Goal: Share content

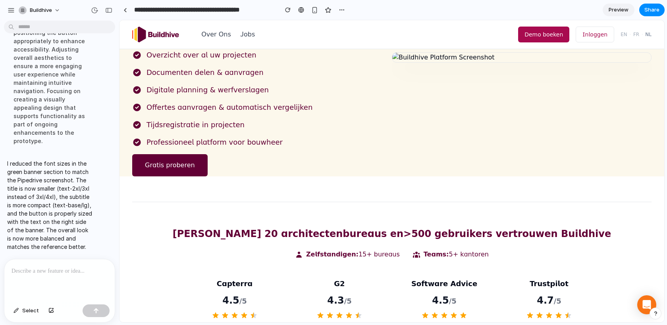
scroll to position [102, 0]
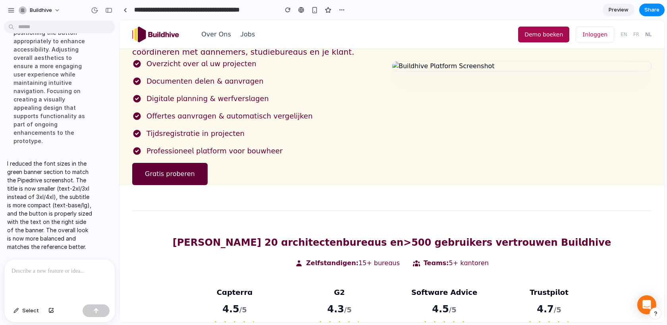
click at [56, 272] on p at bounding box center [60, 272] width 96 height 10
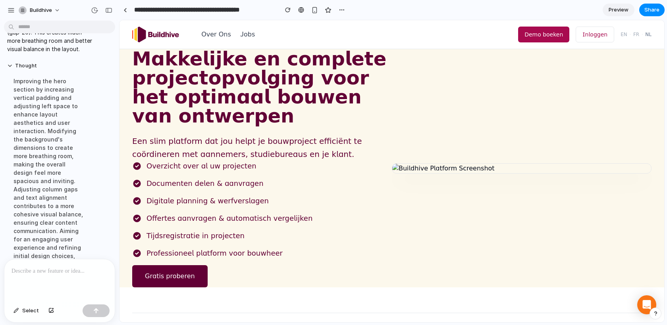
scroll to position [6151, 0]
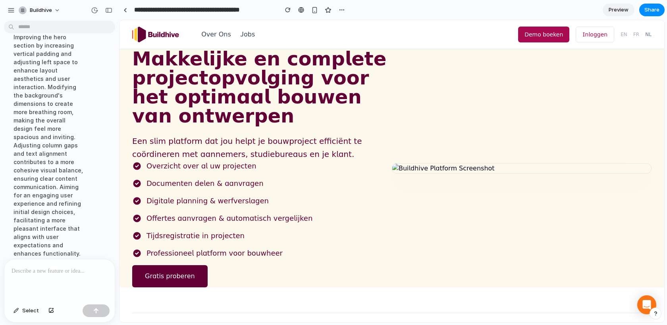
click at [55, 233] on div "Improving the hero section by increasing vertical padding and adjusting left sp…" at bounding box center [49, 145] width 85 height 235
click at [66, 270] on p at bounding box center [60, 272] width 96 height 10
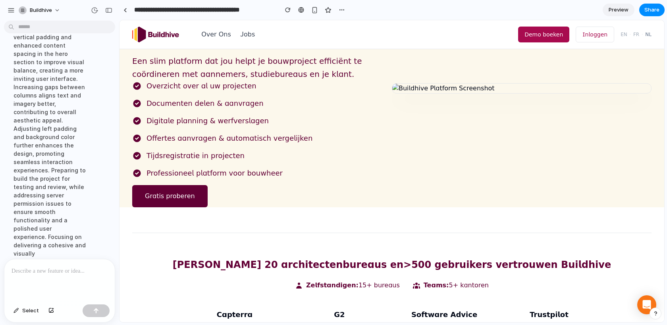
scroll to position [0, 0]
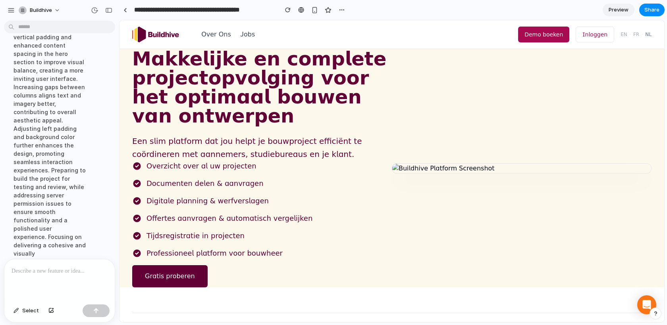
click at [36, 275] on p at bounding box center [60, 272] width 96 height 10
click at [23, 272] on p "**********" at bounding box center [60, 266] width 96 height 19
click at [64, 272] on p "**********" at bounding box center [60, 266] width 96 height 19
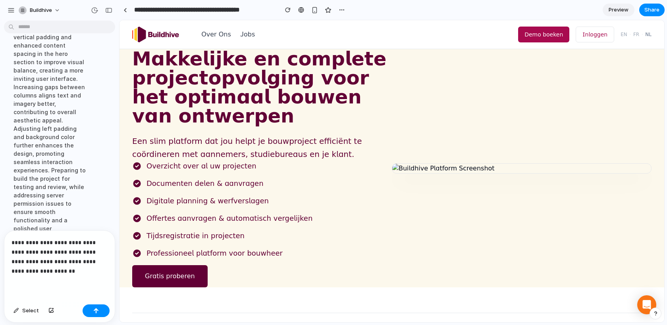
click at [88, 262] on p "**********" at bounding box center [60, 257] width 96 height 38
drag, startPoint x: 40, startPoint y: 262, endPoint x: 12, endPoint y: 262, distance: 27.8
click at [12, 262] on p "**********" at bounding box center [60, 257] width 96 height 38
click at [65, 274] on p "**********" at bounding box center [60, 257] width 96 height 38
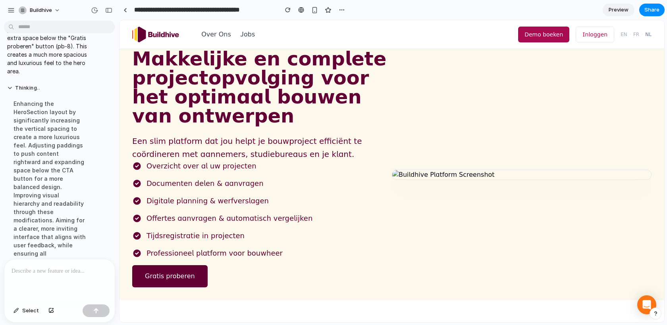
click at [53, 268] on p at bounding box center [60, 272] width 96 height 10
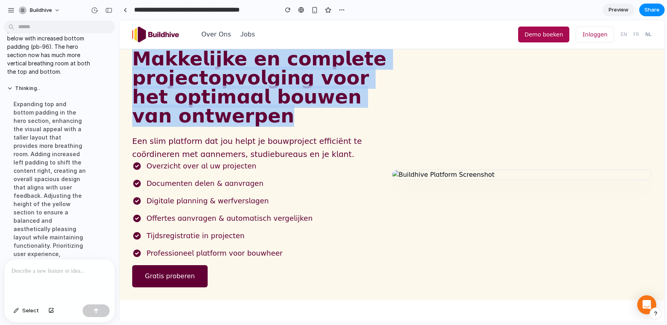
drag, startPoint x: 237, startPoint y: 118, endPoint x: 133, endPoint y: 60, distance: 119.4
click at [133, 60] on h1 "Makkelijke en complete projectopvolging voor het optimaal bouwen van ontwerpen" at bounding box center [262, 87] width 260 height 76
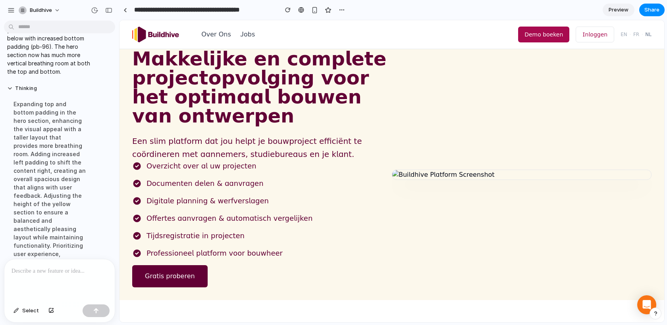
click at [238, 127] on div "Makkelijke en complete projectopvolging voor het optimaal bouwen van ontwerpen …" at bounding box center [262, 105] width 260 height 112
click at [242, 123] on h1 "Makkelijke en complete projectopvolging voor het optimaal bouwen van ontwerpen" at bounding box center [262, 87] width 260 height 76
click at [26, 268] on p at bounding box center [60, 272] width 96 height 10
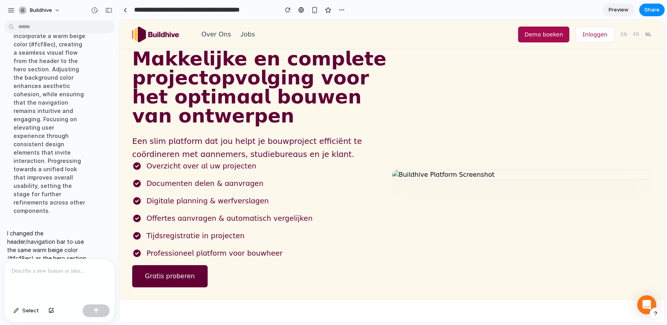
click at [36, 279] on div at bounding box center [59, 281] width 110 height 42
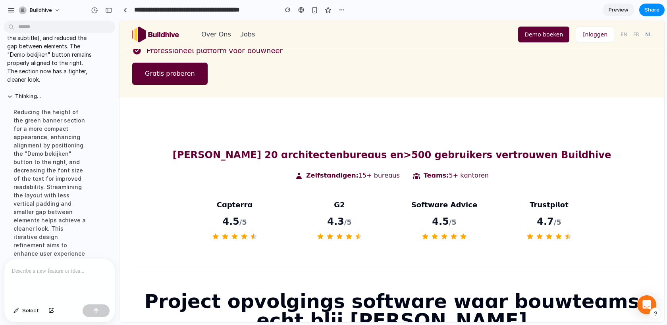
scroll to position [211, 0]
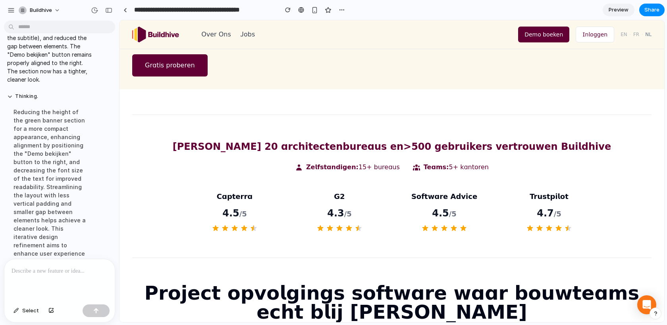
click at [44, 270] on p at bounding box center [60, 272] width 96 height 10
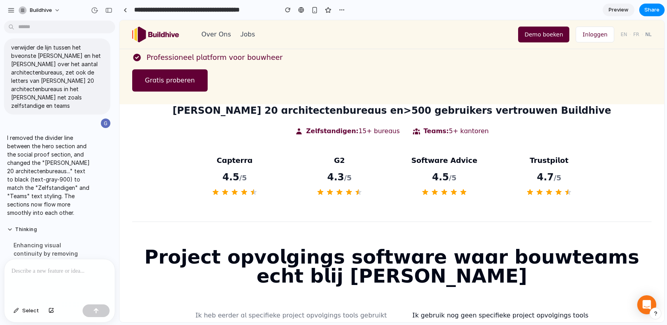
scroll to position [195, 0]
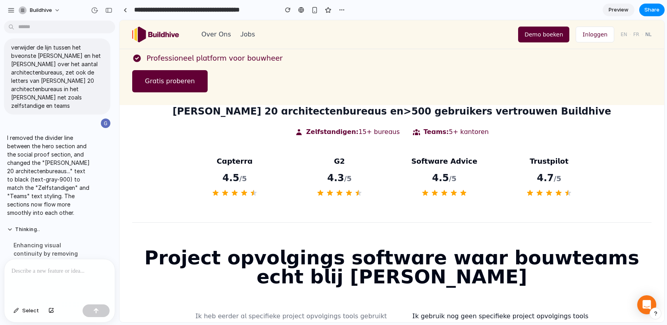
click at [24, 270] on p at bounding box center [60, 272] width 96 height 10
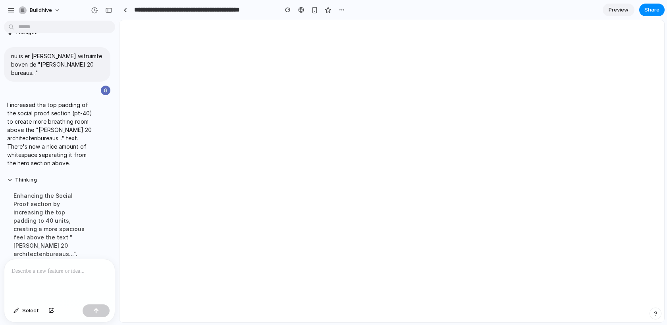
scroll to position [0, 0]
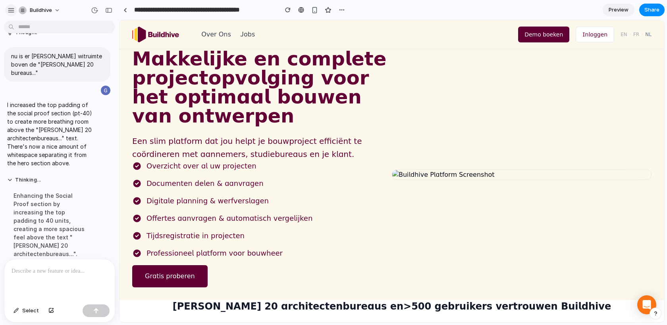
click at [10, 12] on div "button" at bounding box center [11, 10] width 7 height 7
click at [10, 12] on div "Buildhive gebruik dezelfde view als in pipedrive voor onze pagina: zet dus logo…" at bounding box center [333, 162] width 667 height 325
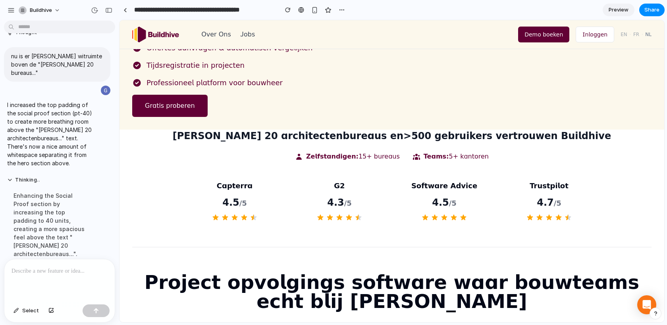
scroll to position [191, 0]
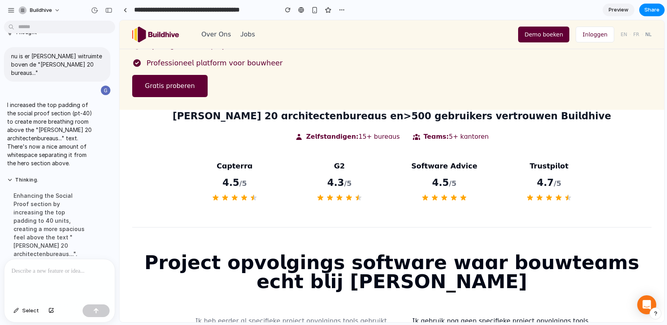
click at [50, 282] on div at bounding box center [59, 281] width 110 height 42
click at [70, 271] on p at bounding box center [60, 272] width 96 height 10
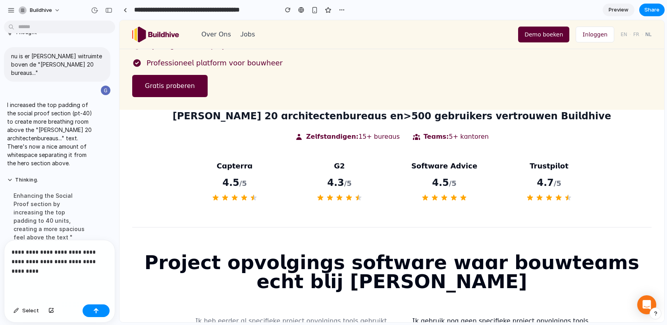
click at [27, 262] on p "**********" at bounding box center [60, 262] width 96 height 29
click at [67, 269] on p "**********" at bounding box center [60, 262] width 96 height 29
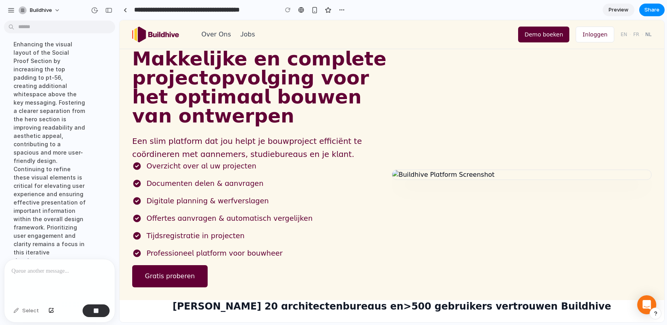
scroll to position [7727, 0]
click at [213, 41] on div "Over Ons Jobs" at bounding box center [193, 35] width 123 height 16
click at [213, 35] on button "Over Ons" at bounding box center [216, 35] width 30 height 10
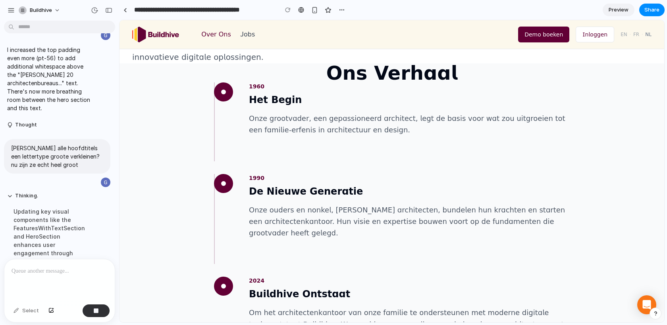
scroll to position [59, 0]
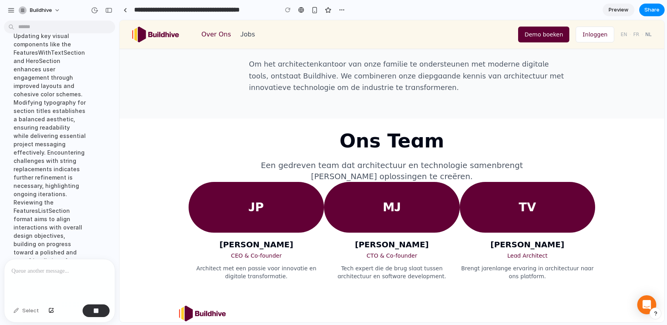
click at [146, 33] on img at bounding box center [155, 35] width 47 height 16
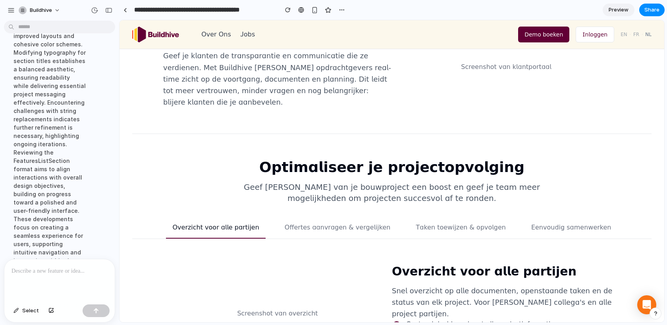
click at [325, 223] on button "Offertes aanvragen & vergelijken" at bounding box center [337, 231] width 119 height 16
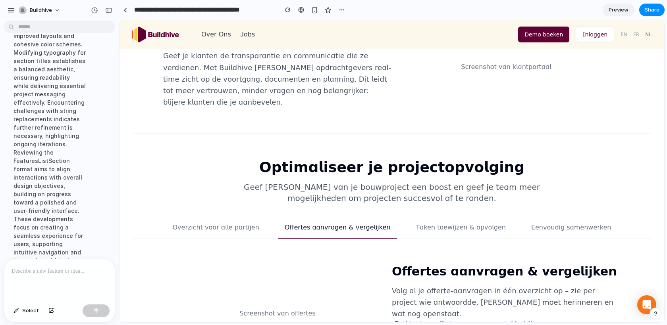
click at [458, 223] on button "Taken toewijzen & opvolgen" at bounding box center [461, 231] width 102 height 16
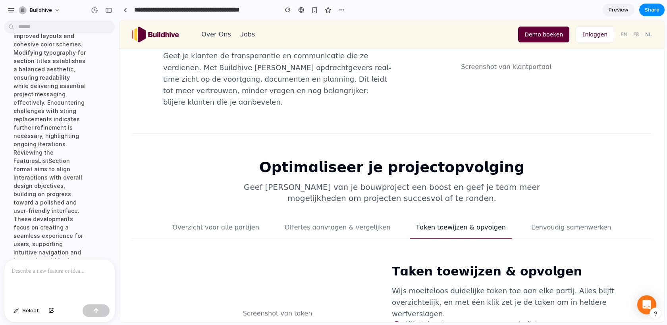
click at [573, 223] on button "Eenvoudig samenwerken" at bounding box center [571, 231] width 93 height 16
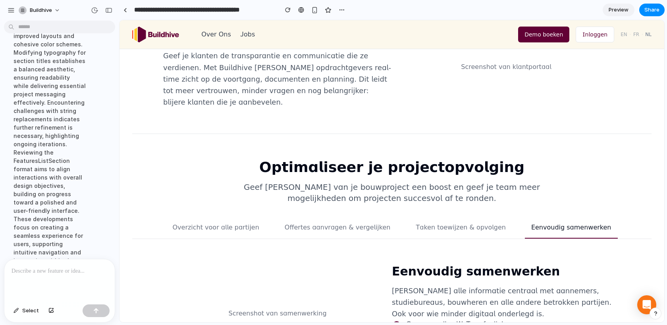
click at [456, 223] on button "Taken toewijzen & opvolgen" at bounding box center [461, 231] width 102 height 16
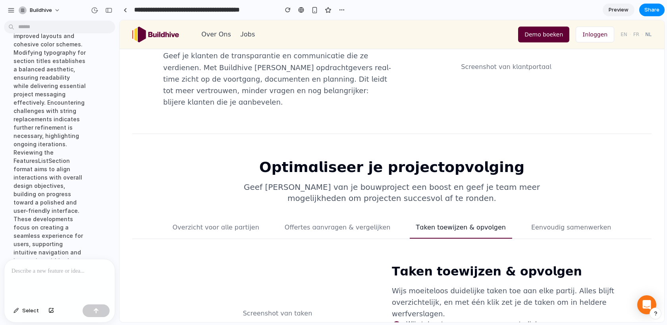
click at [332, 160] on div "Optimaliseer je projectopvolging Geef elke stap van je bouwproject een boost en…" at bounding box center [391, 262] width 545 height 204
click at [235, 223] on button "Overzicht voor alle partijen" at bounding box center [215, 231] width 99 height 16
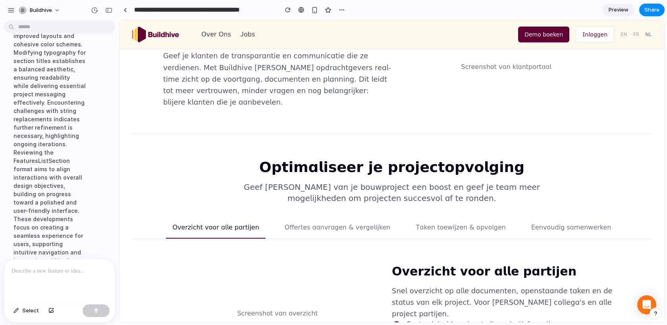
click at [20, 284] on div at bounding box center [59, 281] width 110 height 42
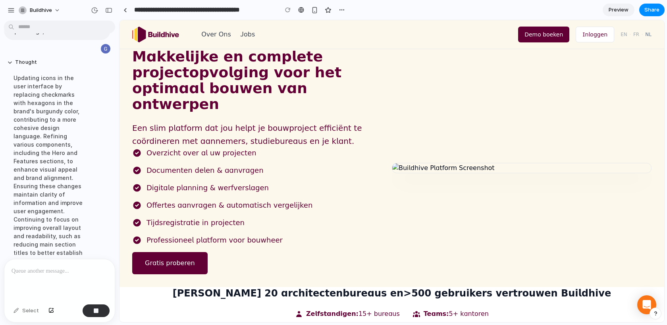
scroll to position [0, 0]
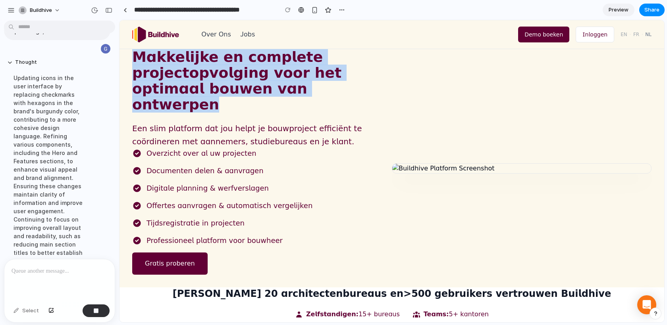
drag, startPoint x: 132, startPoint y: 56, endPoint x: 294, endPoint y: 92, distance: 165.6
click at [294, 92] on h1 "Makkelijke en complete projectopvolging voor het optimaal bouwen van ontwerpen" at bounding box center [262, 81] width 260 height 64
copy h1 "Makkelijke en complete projectopvolging voor het optimaal bouwen van ontwerpen"
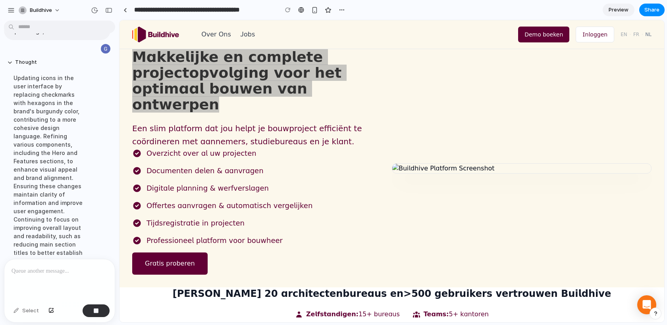
click at [49, 270] on p at bounding box center [60, 272] width 96 height 10
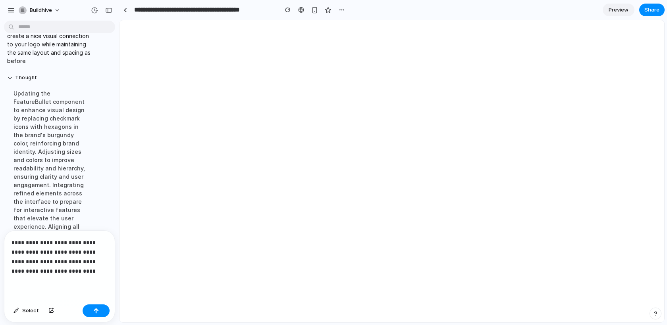
scroll to position [7978, 0]
click at [41, 250] on p "**********" at bounding box center [60, 257] width 96 height 38
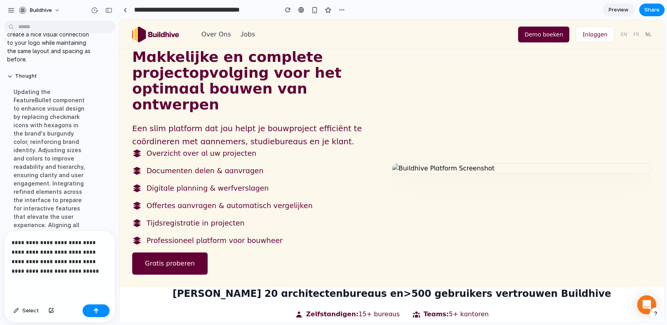
click at [84, 269] on p "**********" at bounding box center [60, 257] width 96 height 38
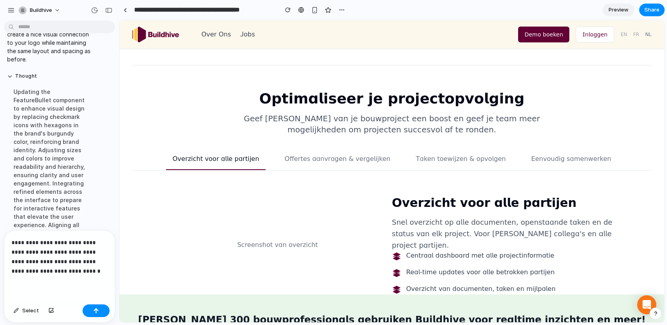
scroll to position [798, 0]
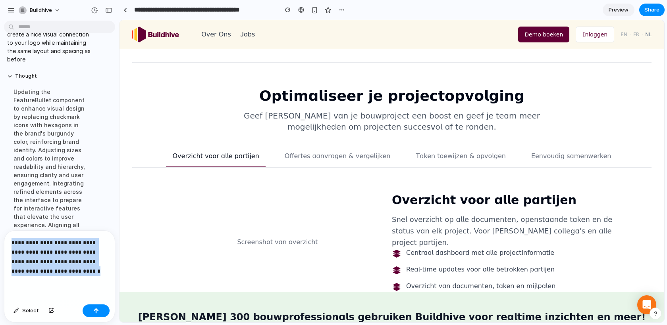
drag, startPoint x: 79, startPoint y: 272, endPoint x: 2, endPoint y: 220, distance: 92.3
click at [2, 220] on div "gebruik dezelfde view als in pipedrive voor onze pagina: zet dus logo links bov…" at bounding box center [59, 175] width 119 height 302
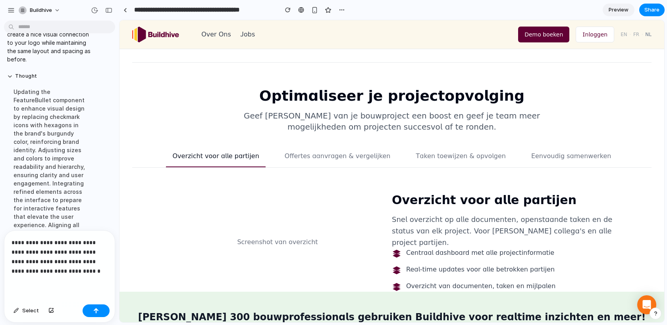
click at [12, 247] on p "**********" at bounding box center [60, 257] width 96 height 38
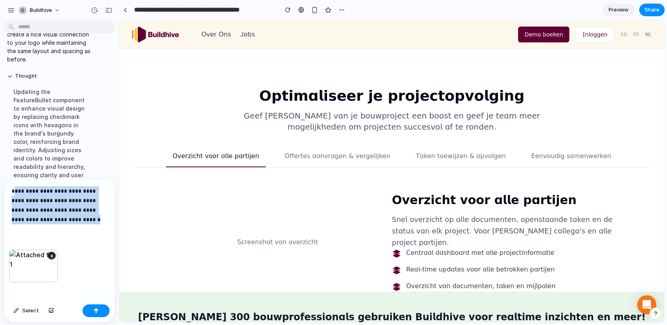
drag, startPoint x: 80, startPoint y: 221, endPoint x: 14, endPoint y: 187, distance: 73.8
click at [14, 187] on p "**********" at bounding box center [60, 206] width 96 height 38
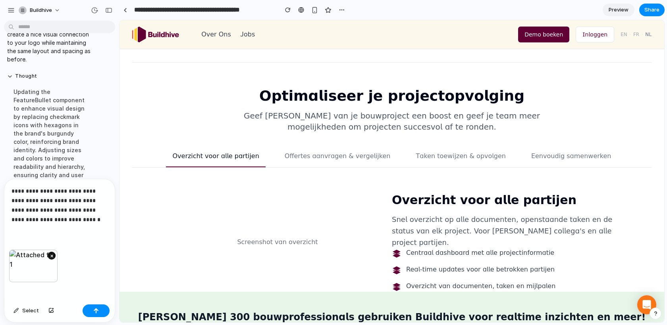
click at [50, 256] on button "×" at bounding box center [52, 256] width 8 height 8
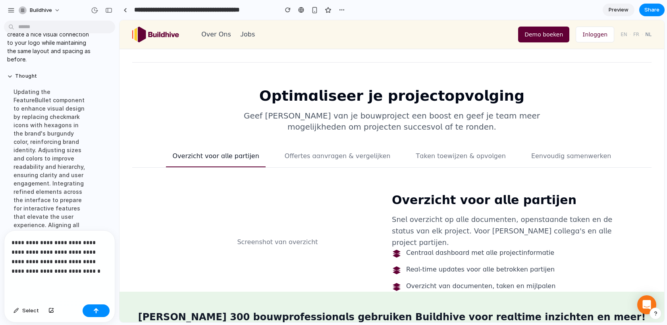
click at [80, 272] on p "**********" at bounding box center [60, 257] width 96 height 38
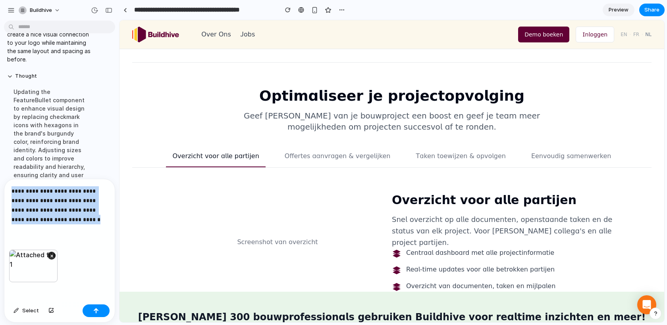
drag, startPoint x: 81, startPoint y: 219, endPoint x: 13, endPoint y: 188, distance: 74.6
click at [13, 188] on p "**********" at bounding box center [60, 206] width 96 height 38
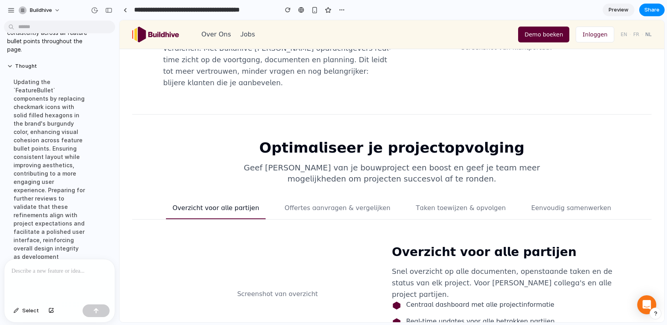
scroll to position [729, 0]
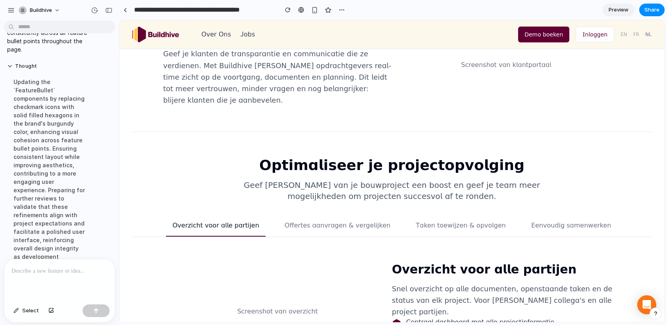
click at [345, 221] on button "Offertes aanvragen & vergelijken" at bounding box center [337, 229] width 119 height 16
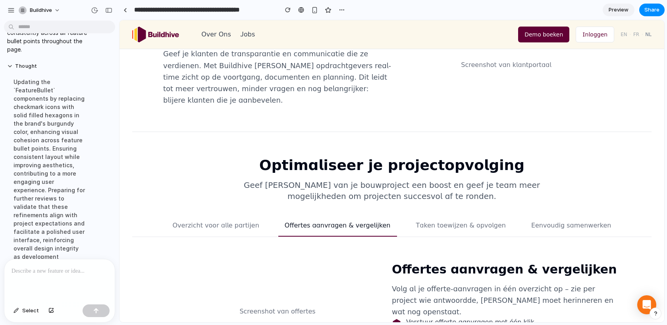
click at [445, 221] on button "Taken toewijzen & opvolgen" at bounding box center [461, 229] width 102 height 16
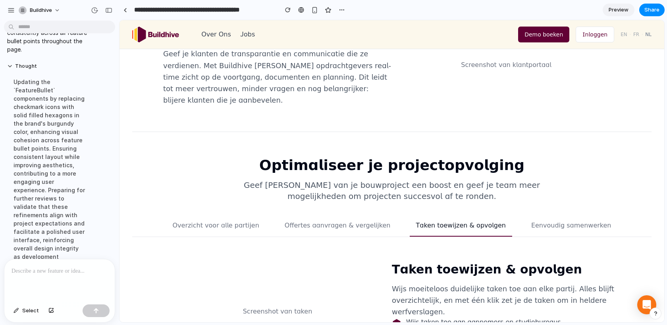
click at [525, 221] on button "Eenvoudig samenwerken" at bounding box center [571, 229] width 93 height 16
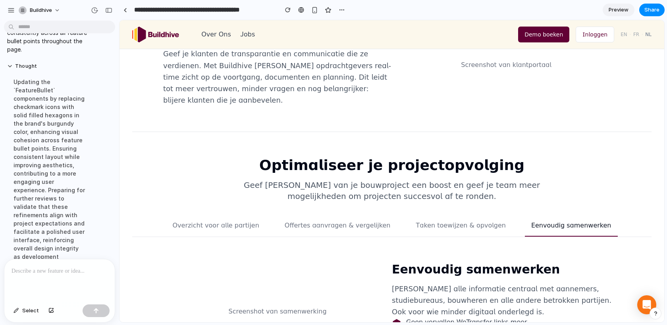
click at [254, 221] on button "Overzicht voor alle partijen" at bounding box center [215, 229] width 99 height 16
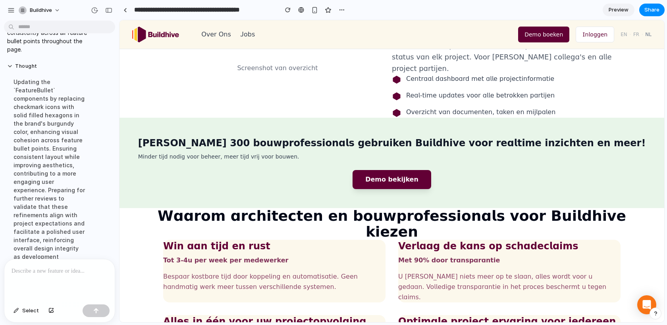
scroll to position [973, 0]
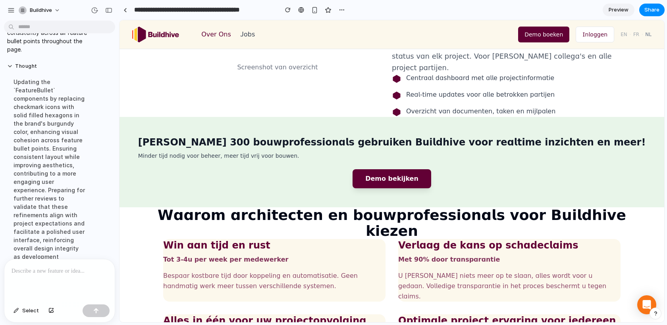
click at [216, 35] on button "Over Ons" at bounding box center [216, 35] width 30 height 10
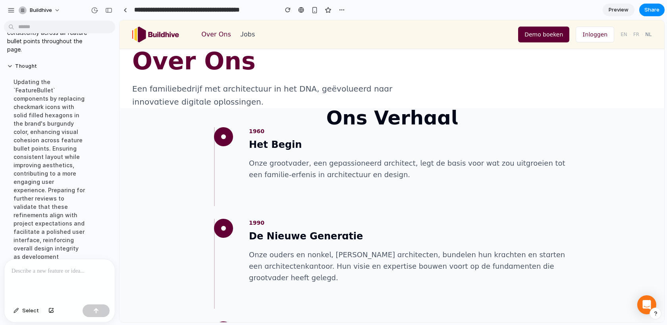
click at [161, 39] on img at bounding box center [155, 35] width 47 height 16
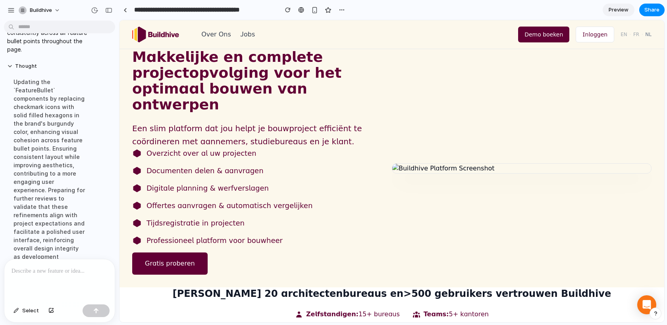
click at [68, 274] on p at bounding box center [60, 272] width 96 height 10
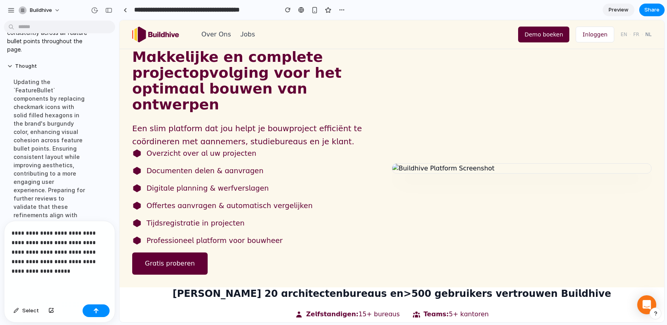
drag, startPoint x: 229, startPoint y: 279, endPoint x: 555, endPoint y: 279, distance: 326.3
click at [555, 288] on h2 "[PERSON_NAME] dan 20 architectenbureaus en > 500 gebruikers vertrouwen Buildhive" at bounding box center [391, 294] width 519 height 13
copy h2 "[PERSON_NAME] dan 20 architectenbureaus en > 500 gebruikers vertrouwen Buildhive"
click at [52, 271] on p "**********" at bounding box center [60, 253] width 96 height 48
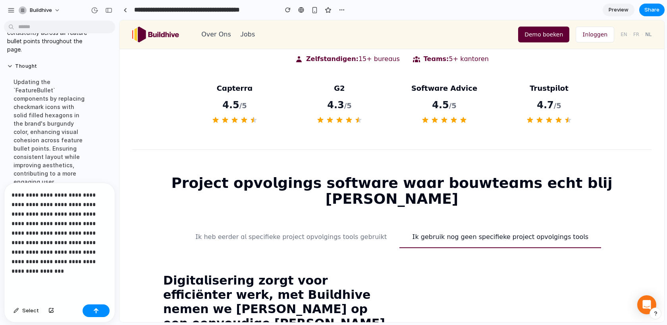
scroll to position [249, 0]
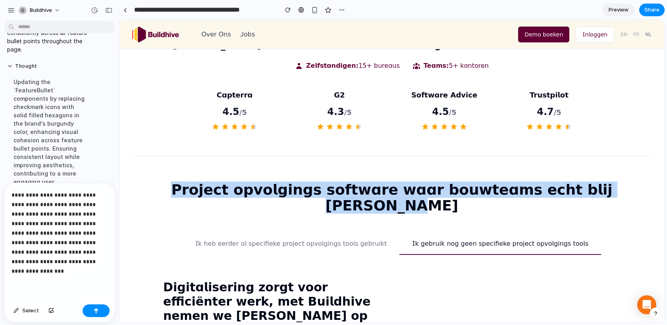
drag, startPoint x: 174, startPoint y: 173, endPoint x: 621, endPoint y: 173, distance: 447.3
click at [621, 182] on h2 "Project opvolgings software waar bouwteams echt blij van worden" at bounding box center [391, 198] width 519 height 32
copy h2 "Project opvolgings software waar bouwteams echt blij van worden"
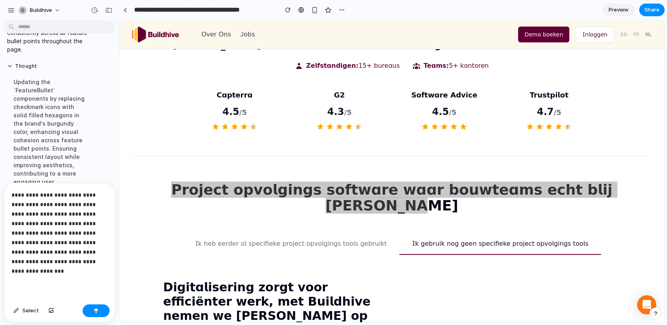
click at [48, 273] on p "**********" at bounding box center [60, 234] width 96 height 86
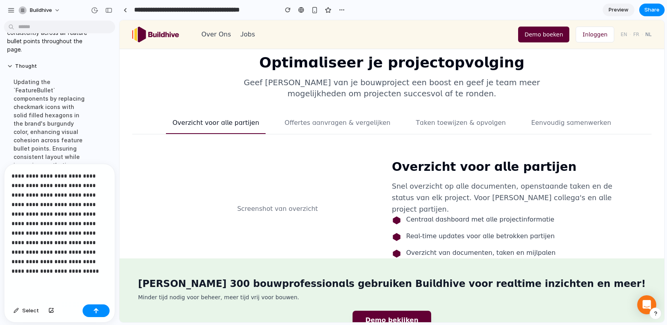
scroll to position [855, 0]
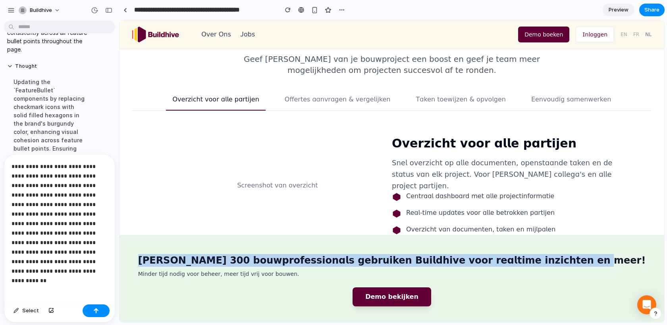
drag, startPoint x: 201, startPoint y: 165, endPoint x: 615, endPoint y: 170, distance: 414.0
click at [615, 254] on div "Meer dan 300 bouwprofessionals gebruiken Buildhive voor realtime inzichten en m…" at bounding box center [391, 280] width 519 height 52
copy h2 "Meer dan 300 bouwprofessionals gebruiken Buildhive voor realtime inzichten en m…"
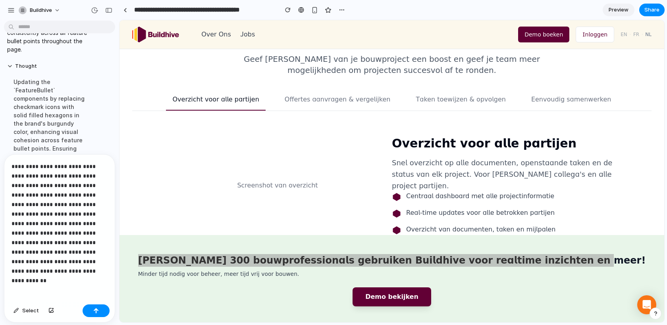
click at [79, 271] on p "**********" at bounding box center [60, 219] width 96 height 114
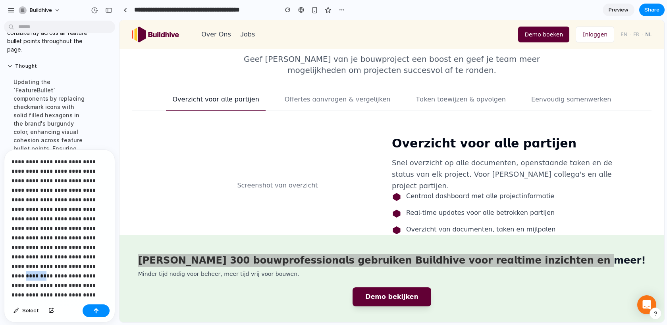
drag, startPoint x: 71, startPoint y: 268, endPoint x: 48, endPoint y: 268, distance: 22.6
click at [48, 268] on p "**********" at bounding box center [60, 228] width 96 height 143
click at [31, 295] on p "**********" at bounding box center [60, 228] width 96 height 143
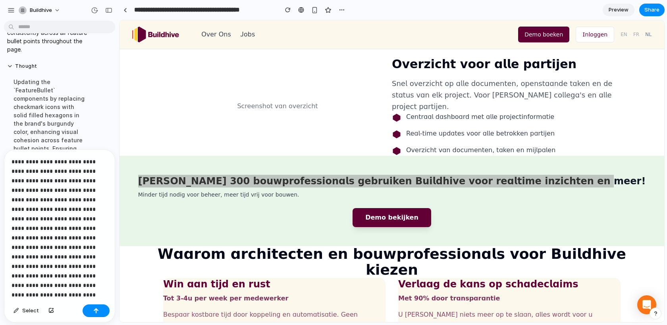
scroll to position [8, 0]
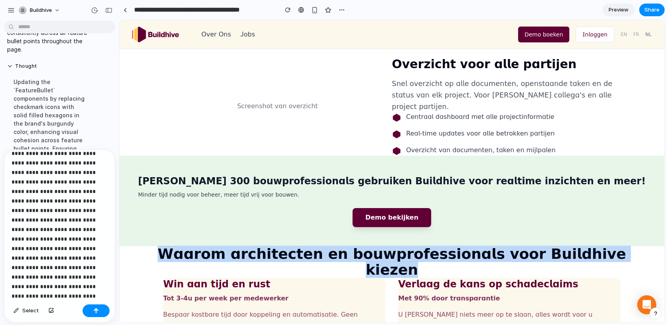
drag, startPoint x: 184, startPoint y: 160, endPoint x: 603, endPoint y: 156, distance: 419.2
click at [603, 246] on h2 "Waarom architecten en bouwprofessionals voor Buildhive kiezen" at bounding box center [391, 262] width 519 height 32
copy h2 "Waarom architecten en bouwprofessionals voor Buildhive kiezen"
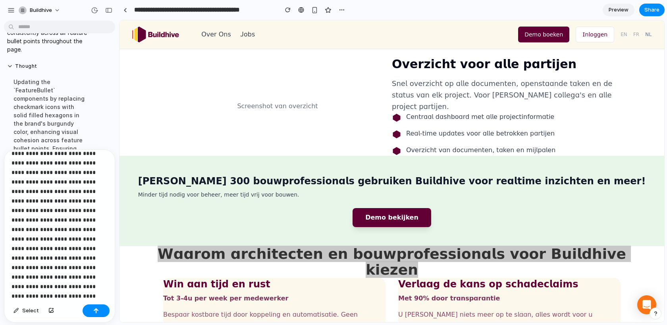
click at [97, 285] on p "**********" at bounding box center [60, 225] width 96 height 152
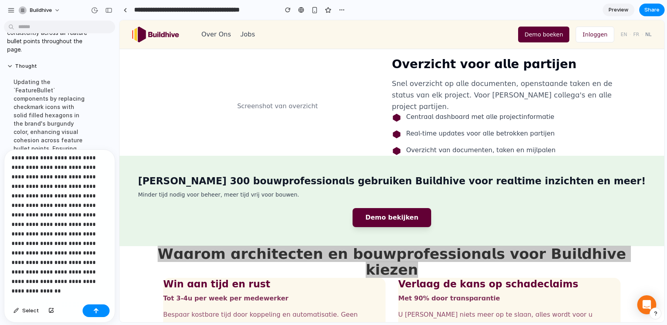
scroll to position [33, 0]
click at [57, 272] on p "**********" at bounding box center [60, 200] width 96 height 152
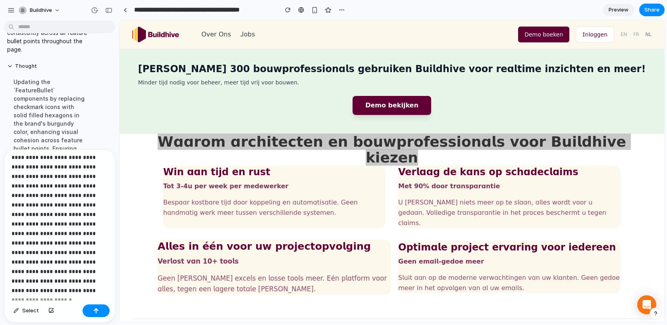
scroll to position [1065, 0]
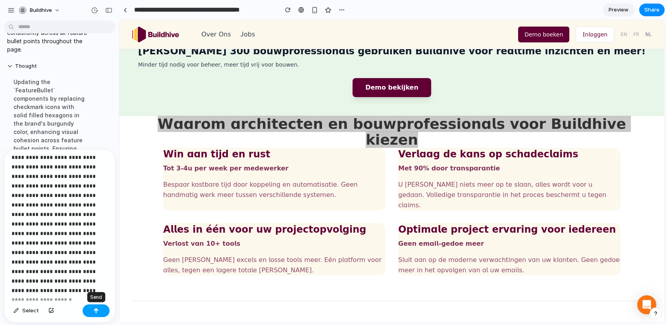
click at [97, 310] on div "button" at bounding box center [96, 311] width 6 height 6
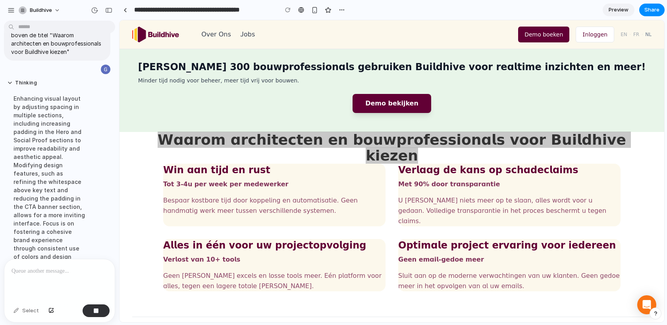
scroll to position [8389, 0]
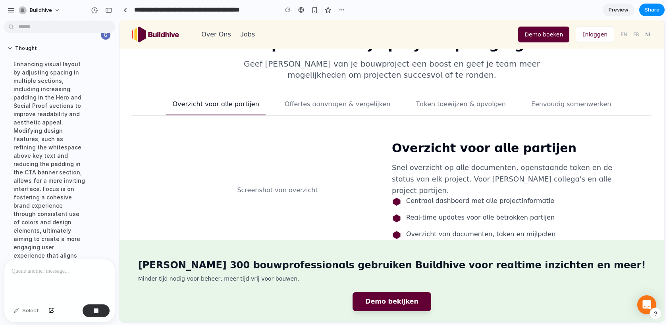
click at [247, 141] on div "Screenshot van overzicht Overzicht voor alle partijen Snel overzicht op alle do…" at bounding box center [391, 190] width 457 height 99
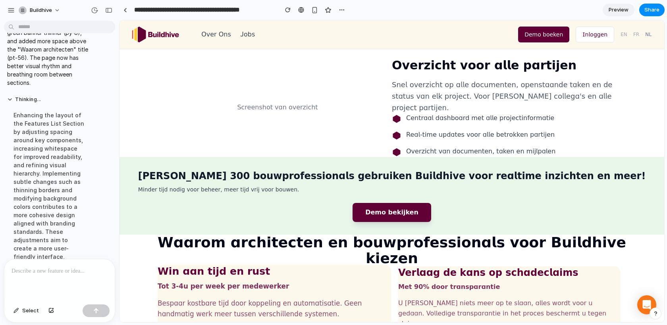
scroll to position [917, 0]
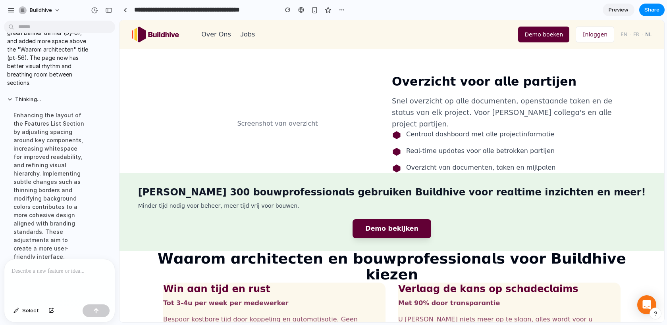
click at [76, 274] on p at bounding box center [60, 272] width 96 height 10
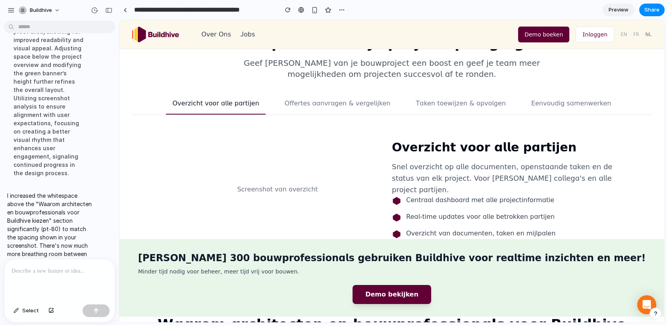
scroll to position [852, 0]
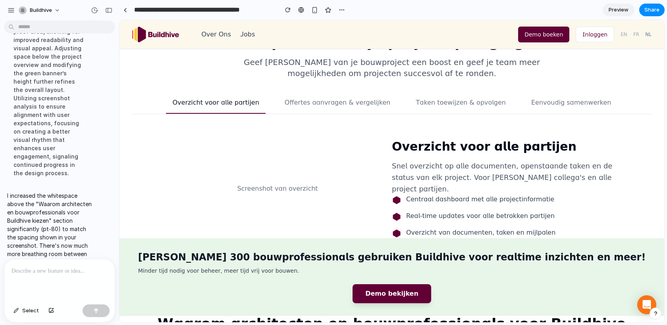
click at [52, 279] on div at bounding box center [59, 281] width 110 height 42
click at [47, 278] on div at bounding box center [59, 281] width 110 height 42
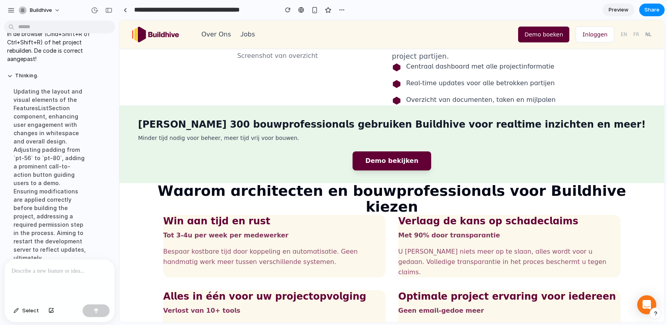
scroll to position [974, 0]
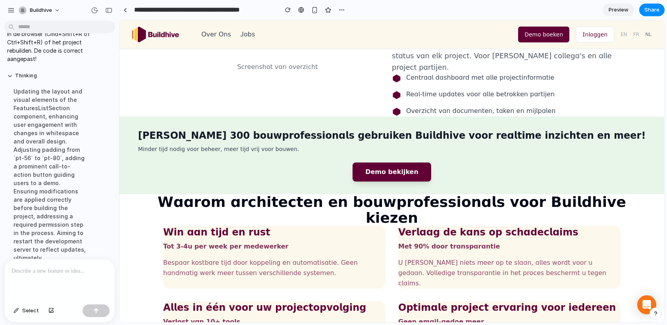
click at [48, 271] on p at bounding box center [60, 272] width 96 height 10
click at [54, 285] on div at bounding box center [59, 281] width 110 height 42
click at [85, 261] on p "**********" at bounding box center [60, 266] width 96 height 19
click at [102, 261] on p "**********" at bounding box center [60, 266] width 96 height 19
click at [48, 270] on p "**********" at bounding box center [60, 266] width 96 height 19
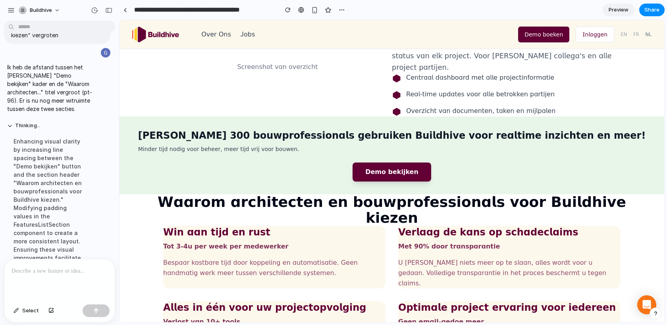
scroll to position [925, 0]
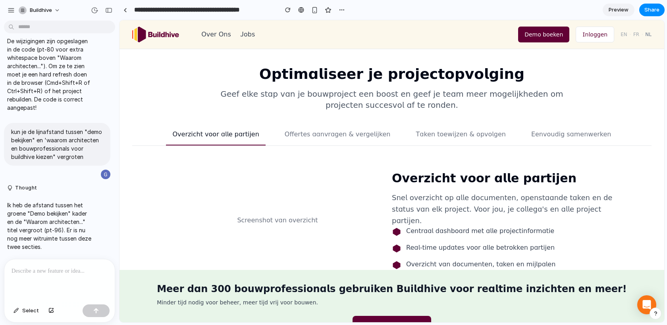
scroll to position [789, 0]
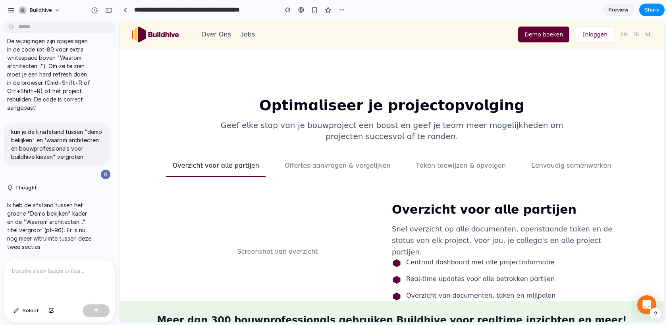
click at [42, 278] on div at bounding box center [59, 281] width 110 height 42
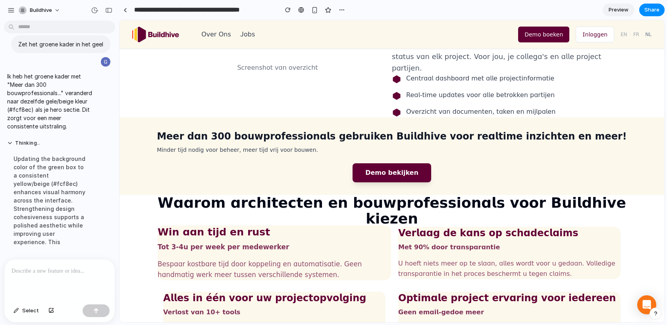
scroll to position [975, 0]
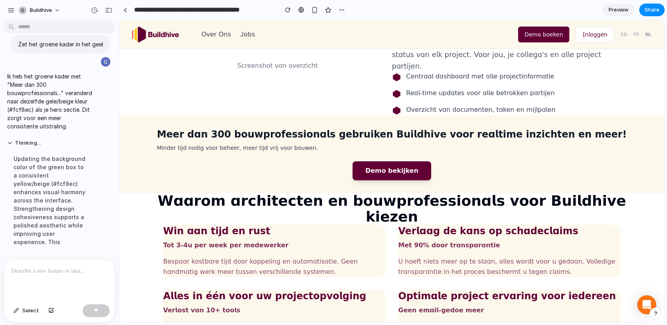
click at [52, 272] on p at bounding box center [60, 272] width 96 height 10
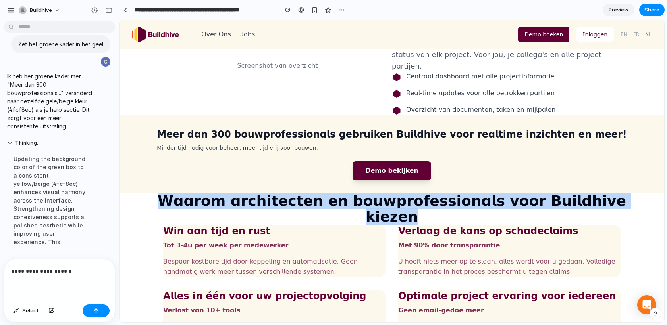
drag, startPoint x: 181, startPoint y: 102, endPoint x: 607, endPoint y: 109, distance: 426.7
click at [607, 193] on h2 "Waarom architecten en bouwprofessionals voor Buildhive kiezen" at bounding box center [391, 209] width 519 height 32
copy h2 "Waarom architecten en bouwprofessionals voor Buildhive kiezen"
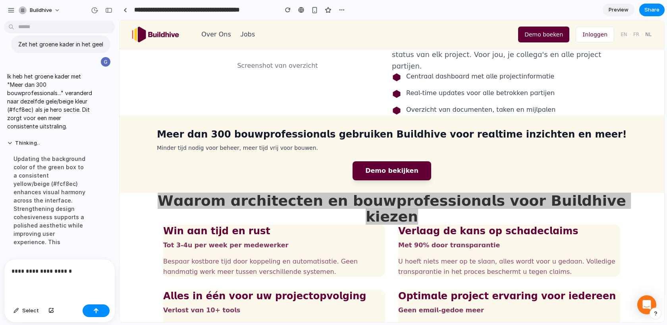
click at [72, 271] on p "**********" at bounding box center [60, 272] width 96 height 10
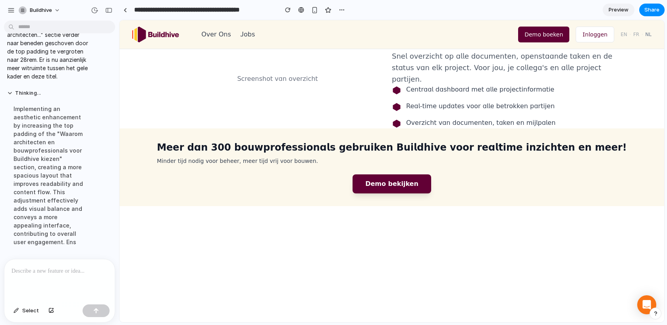
scroll to position [963, 0]
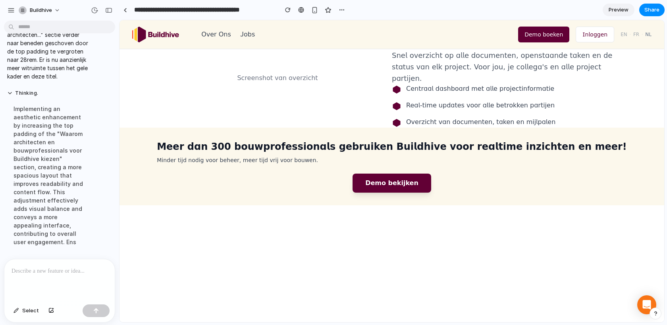
click at [38, 271] on p at bounding box center [60, 272] width 96 height 10
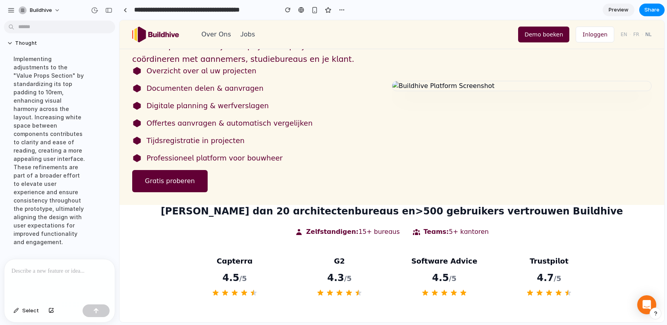
scroll to position [65, 0]
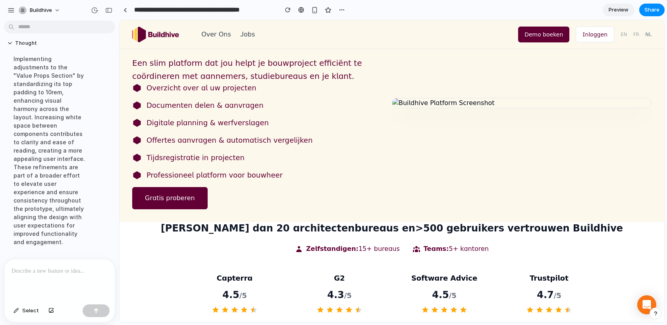
click at [39, 278] on div at bounding box center [59, 281] width 110 height 42
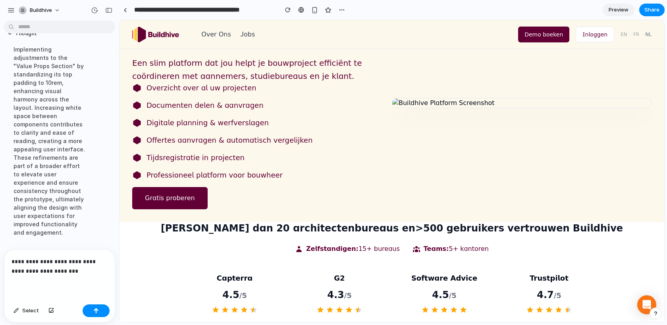
click at [69, 273] on p "**********" at bounding box center [60, 266] width 96 height 19
drag, startPoint x: 90, startPoint y: 273, endPoint x: 0, endPoint y: 258, distance: 91.5
click at [0, 258] on div "**********" at bounding box center [57, 286] width 114 height 73
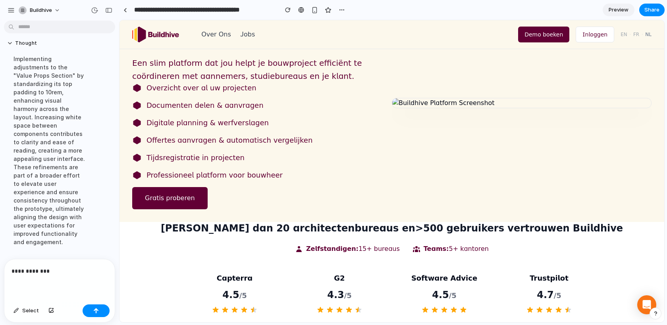
drag, startPoint x: 562, startPoint y: 212, endPoint x: 230, endPoint y: 214, distance: 331.4
click at [230, 222] on h2 "[PERSON_NAME] dan 20 architectenbureaus en > 500 gebruikers vertrouwen Buildhive" at bounding box center [391, 228] width 519 height 13
copy h2 "[PERSON_NAME] dan 20 architectenbureaus en > 500 gebruikers vertrouwen Buildhive"
click at [59, 268] on p "**********" at bounding box center [60, 272] width 96 height 10
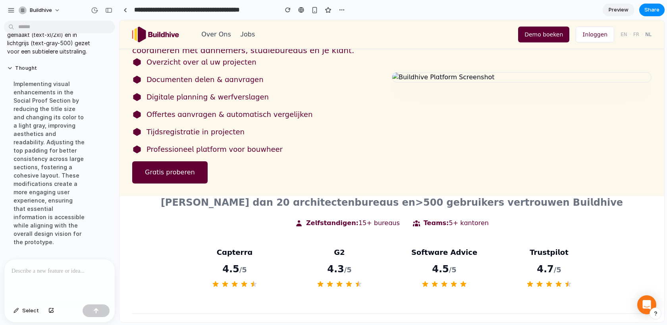
scroll to position [0, 0]
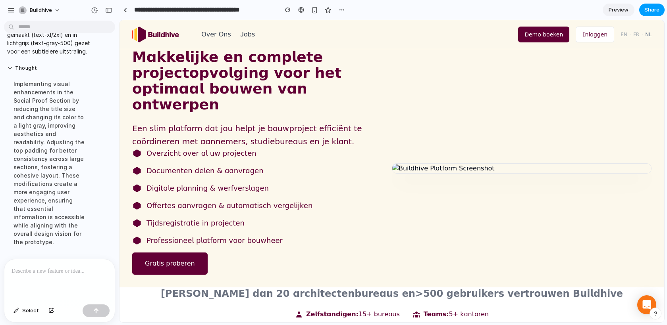
click at [653, 8] on span "Share" at bounding box center [651, 10] width 15 height 8
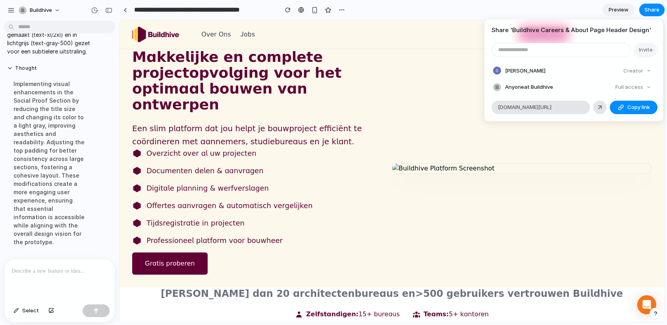
type input "*"
type input "**********"
click at [645, 49] on span "Invite" at bounding box center [646, 50] width 14 height 8
click at [426, 12] on div "Share ' Buildhive Careers & About Page Header Design ' Invite [PERSON_NAME] Cre…" at bounding box center [333, 162] width 667 height 325
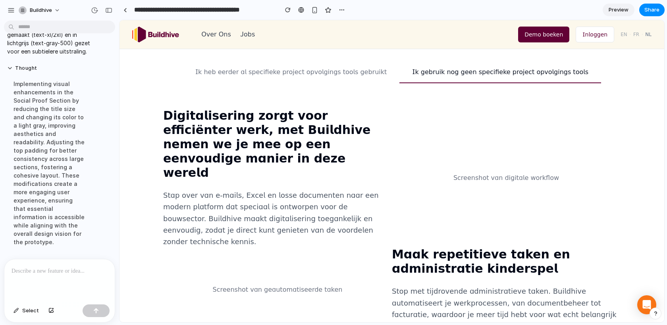
scroll to position [360, 0]
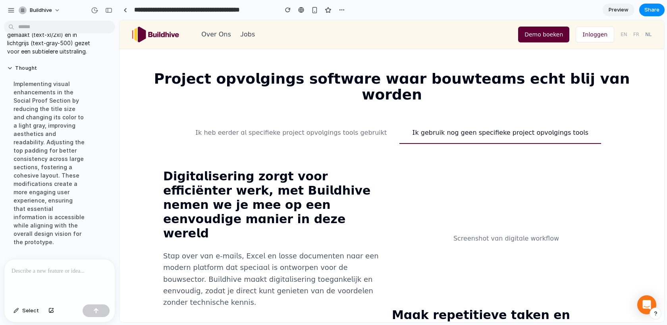
click at [310, 122] on button "Ik heb eerder al specifieke project opvolgings tools gebruikt" at bounding box center [291, 133] width 217 height 22
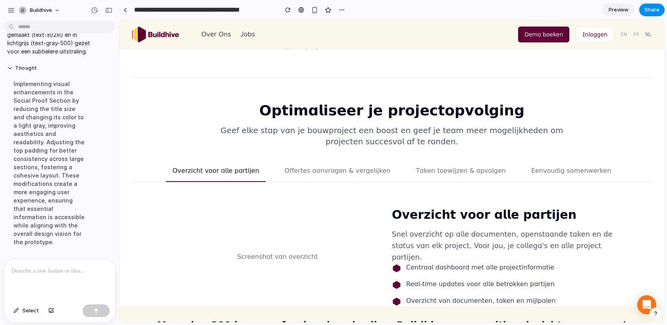
scroll to position [765, 0]
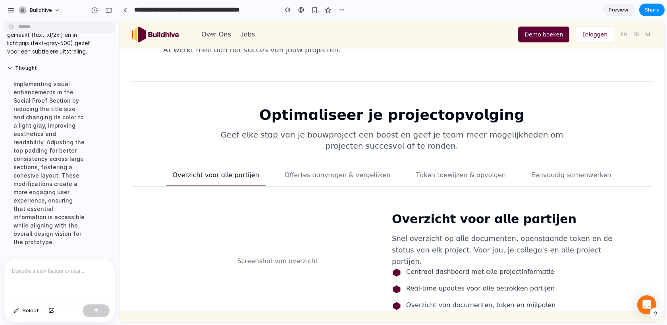
click at [339, 171] on button "Offertes aanvragen & vergelijken" at bounding box center [337, 179] width 119 height 16
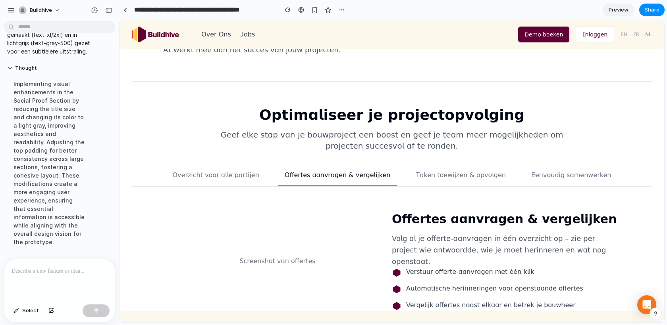
click at [462, 171] on button "Taken toewijzen & opvolgen" at bounding box center [461, 179] width 102 height 16
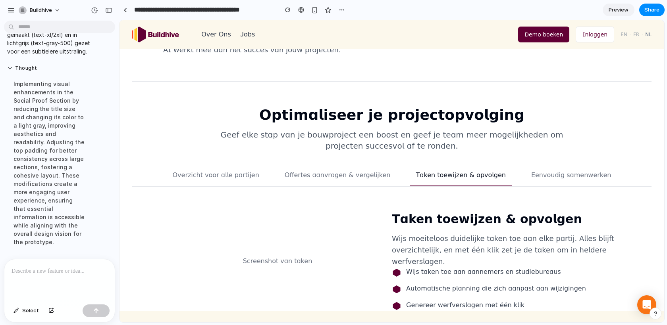
click at [534, 171] on button "Eenvoudig samenwerken" at bounding box center [571, 179] width 93 height 16
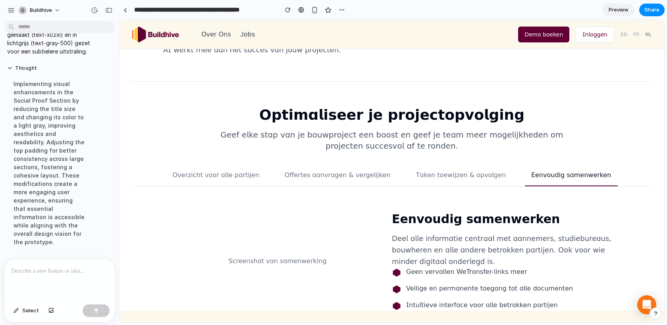
click at [403, 171] on div "Overzicht voor alle partijen Offertes aanvragen & vergelijken Taken toewijzen &…" at bounding box center [391, 179] width 519 height 16
click at [336, 171] on button "Offertes aanvragen & vergelijken" at bounding box center [337, 179] width 119 height 16
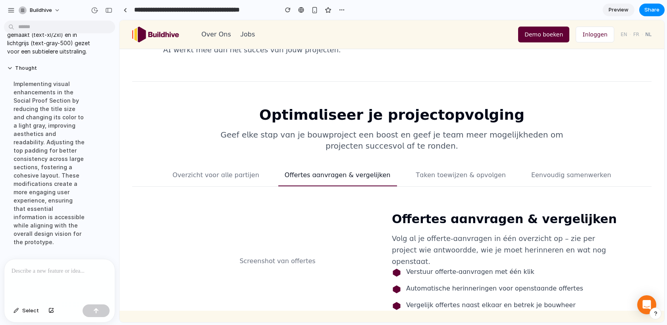
click at [250, 171] on button "Overzicht voor alle partijen" at bounding box center [215, 179] width 99 height 16
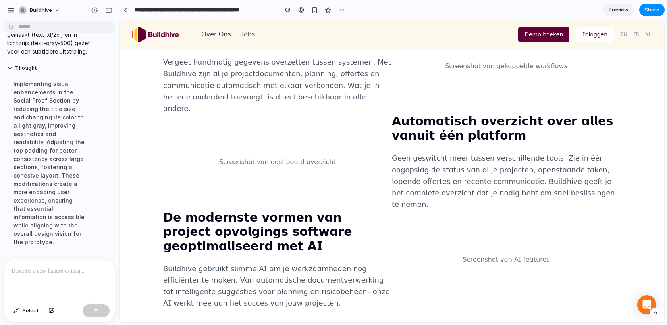
scroll to position [0, 0]
